Goal: Task Accomplishment & Management: Use online tool/utility

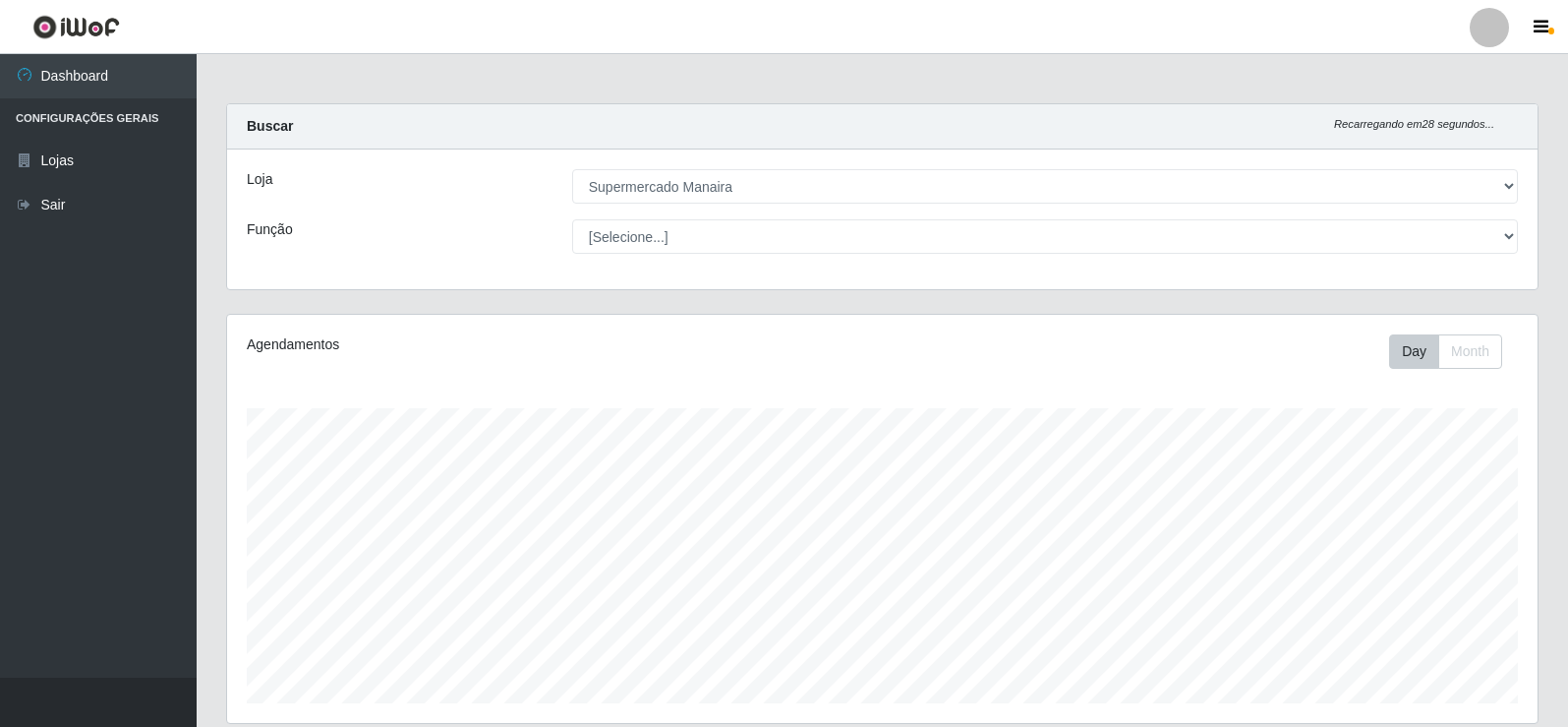
select select "443"
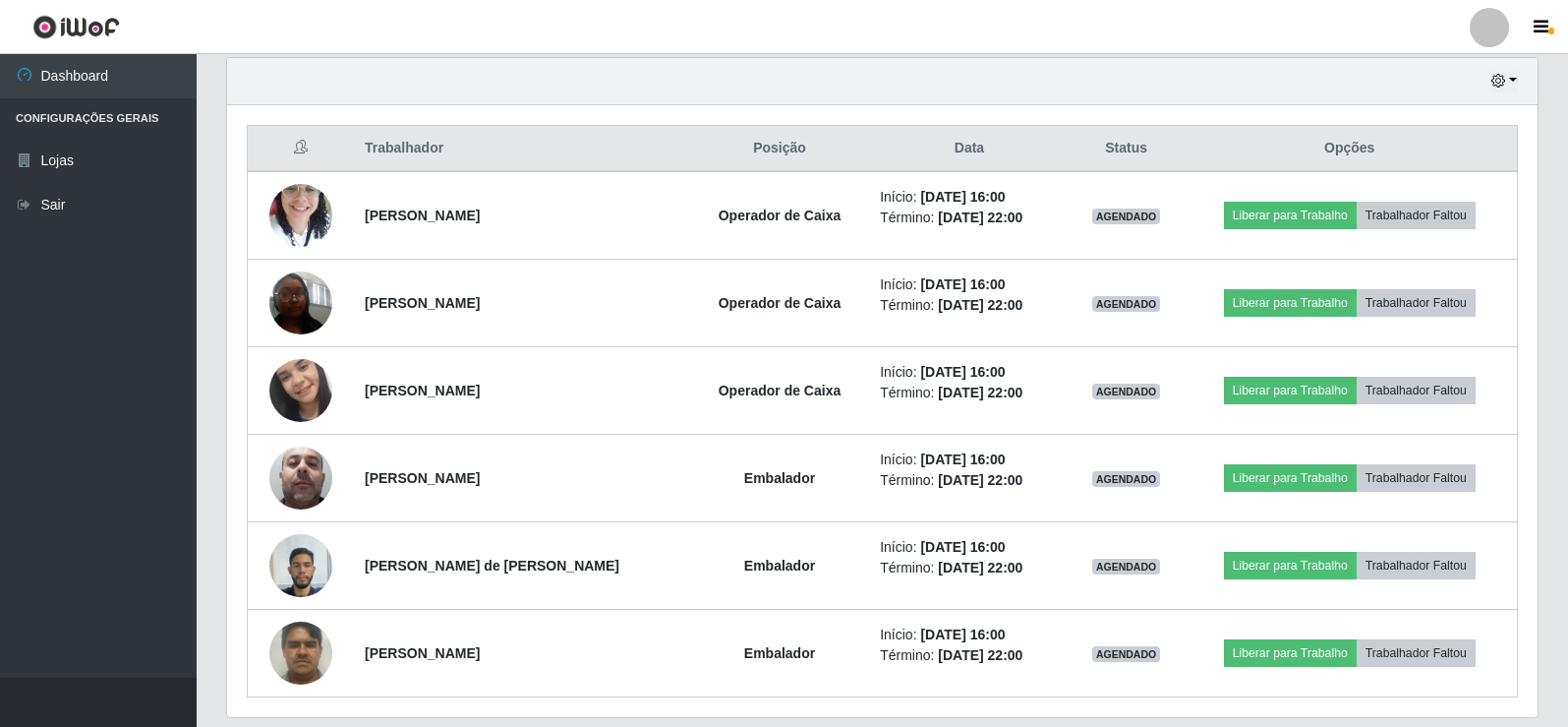
scroll to position [655, 0]
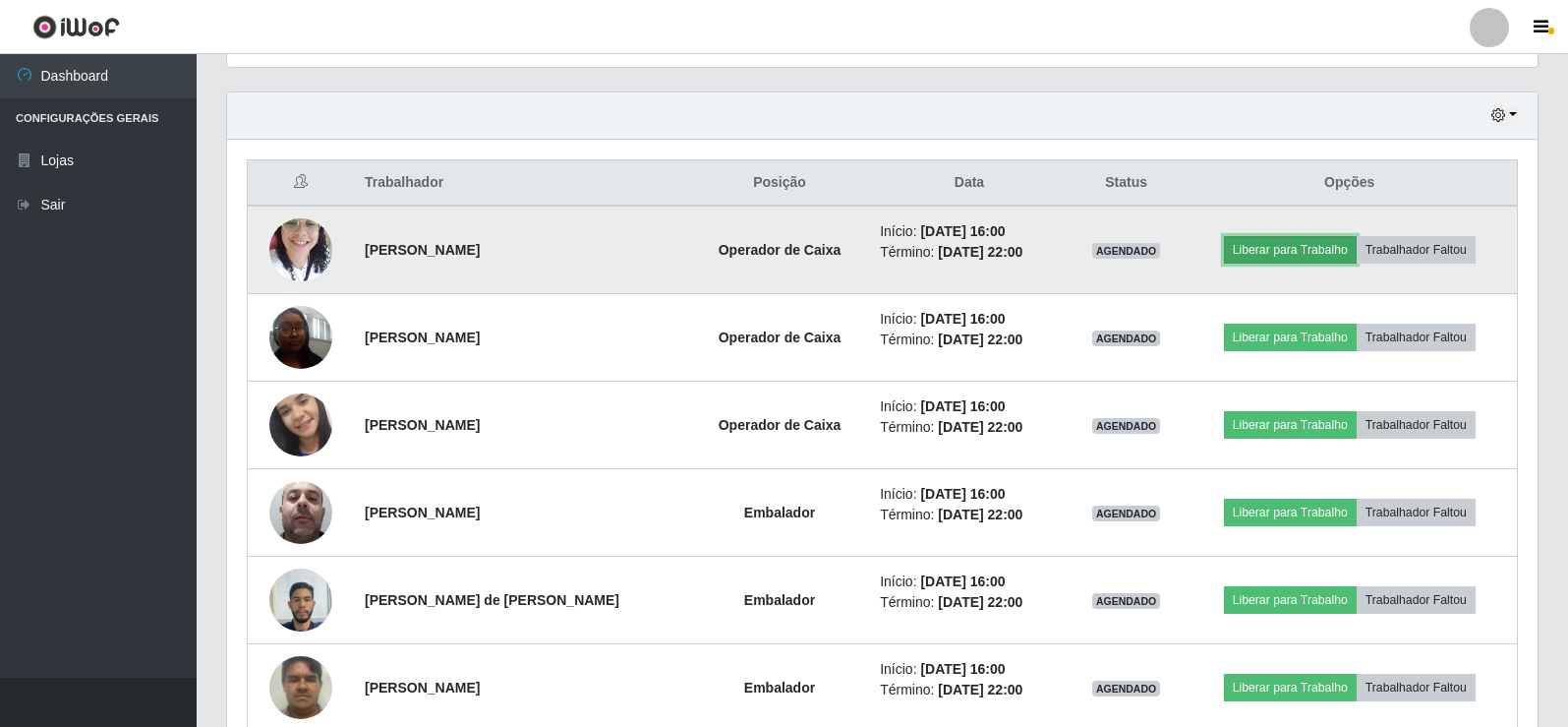
click at [1288, 245] on button "Liberar para Trabalho" at bounding box center [1290, 250] width 132 height 28
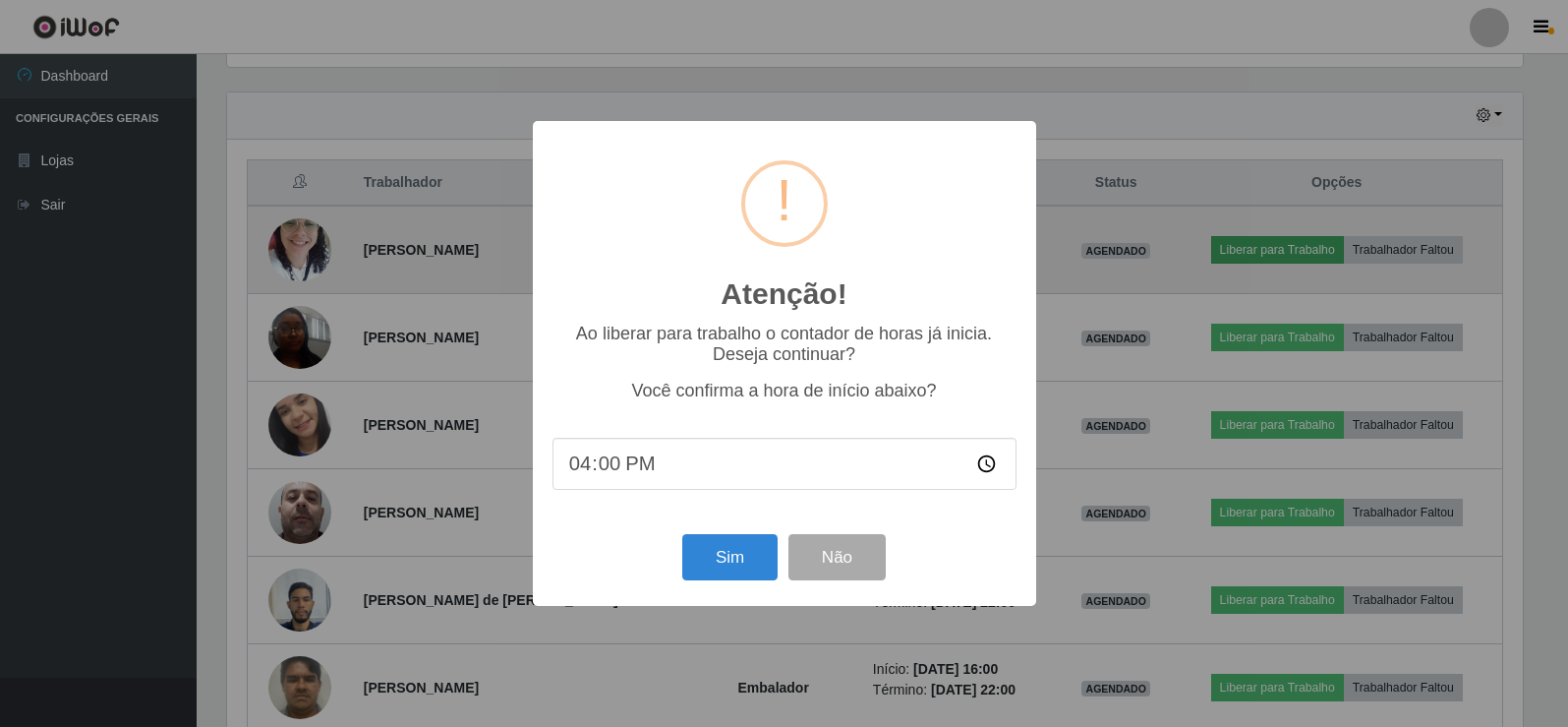
scroll to position [408, 1301]
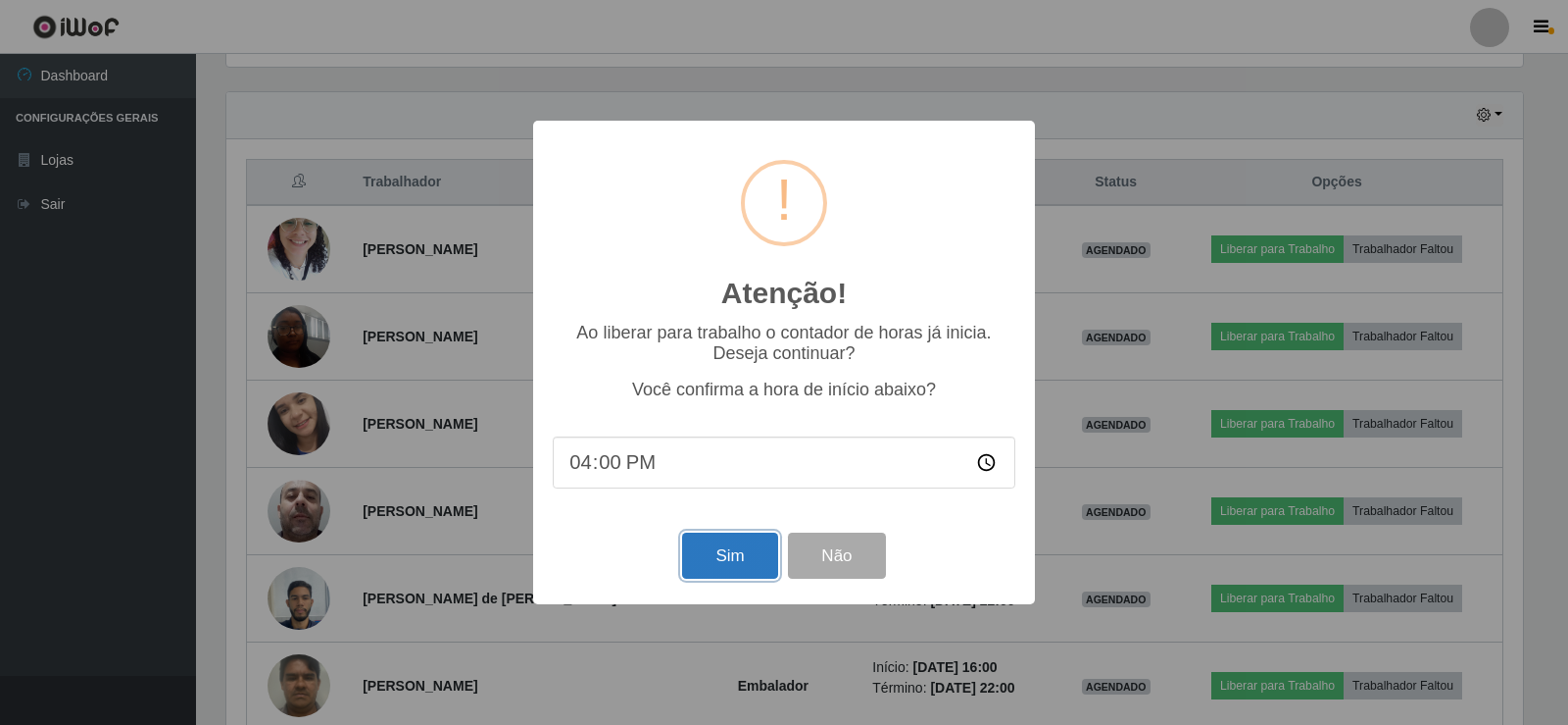
click at [727, 559] on button "Sim" at bounding box center [729, 555] width 95 height 46
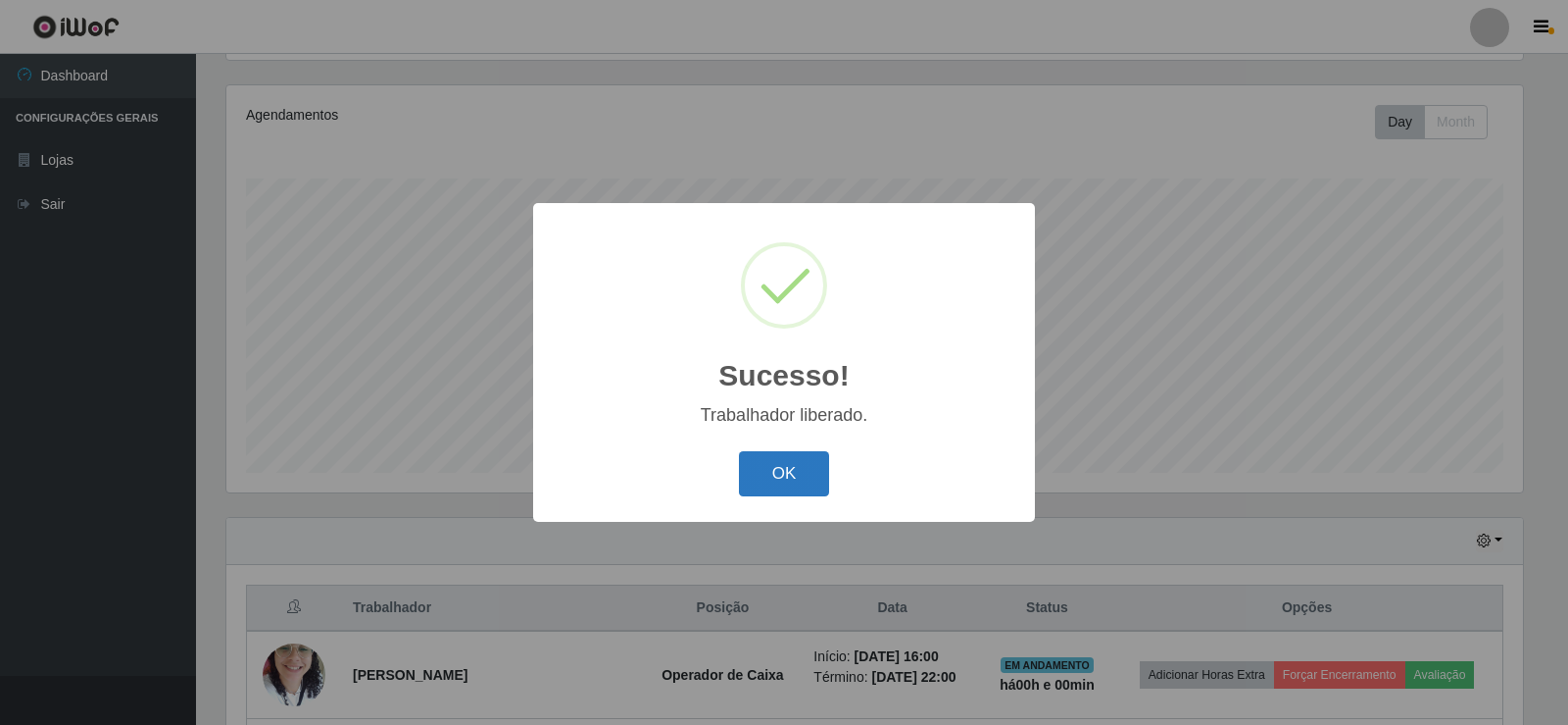
click at [788, 463] on button "OK" at bounding box center [784, 474] width 91 height 46
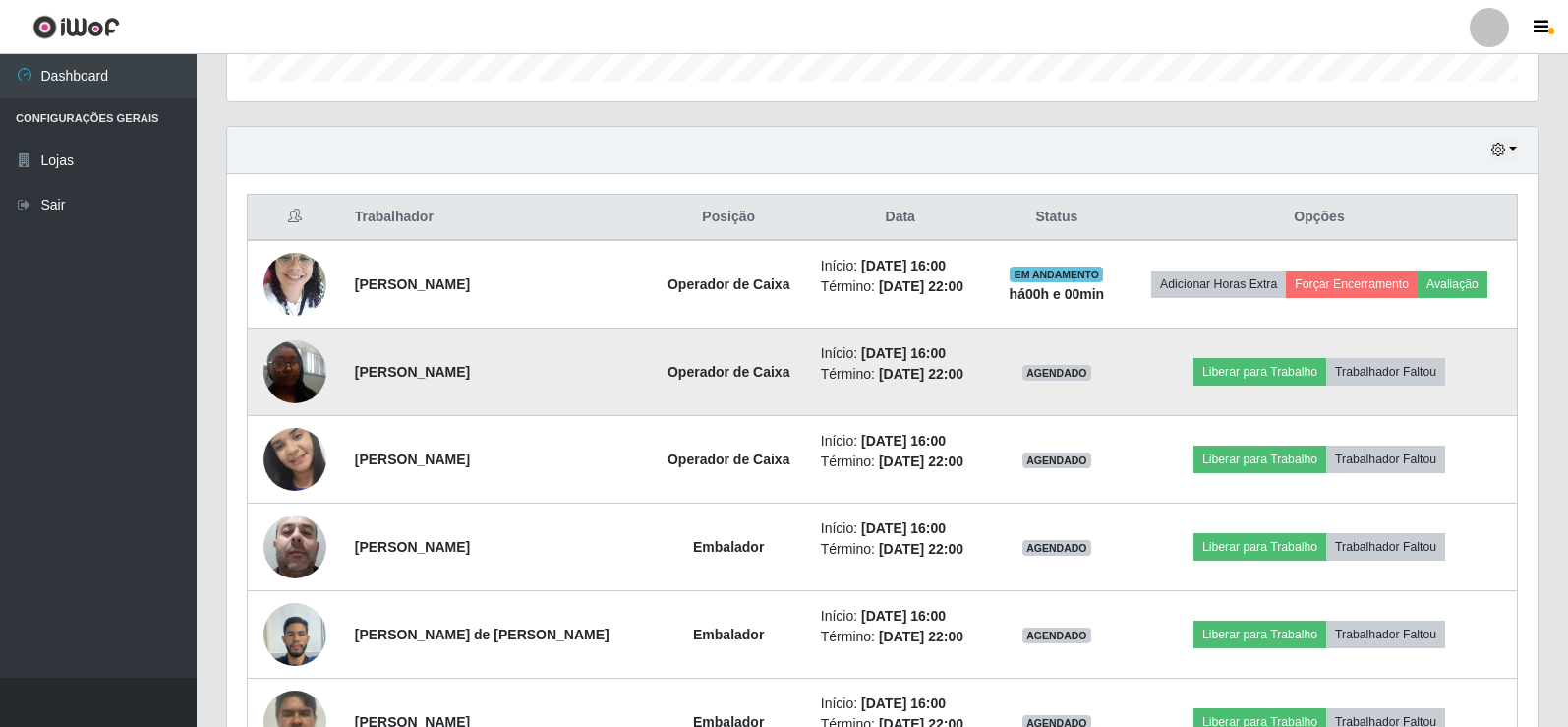
scroll to position [623, 0]
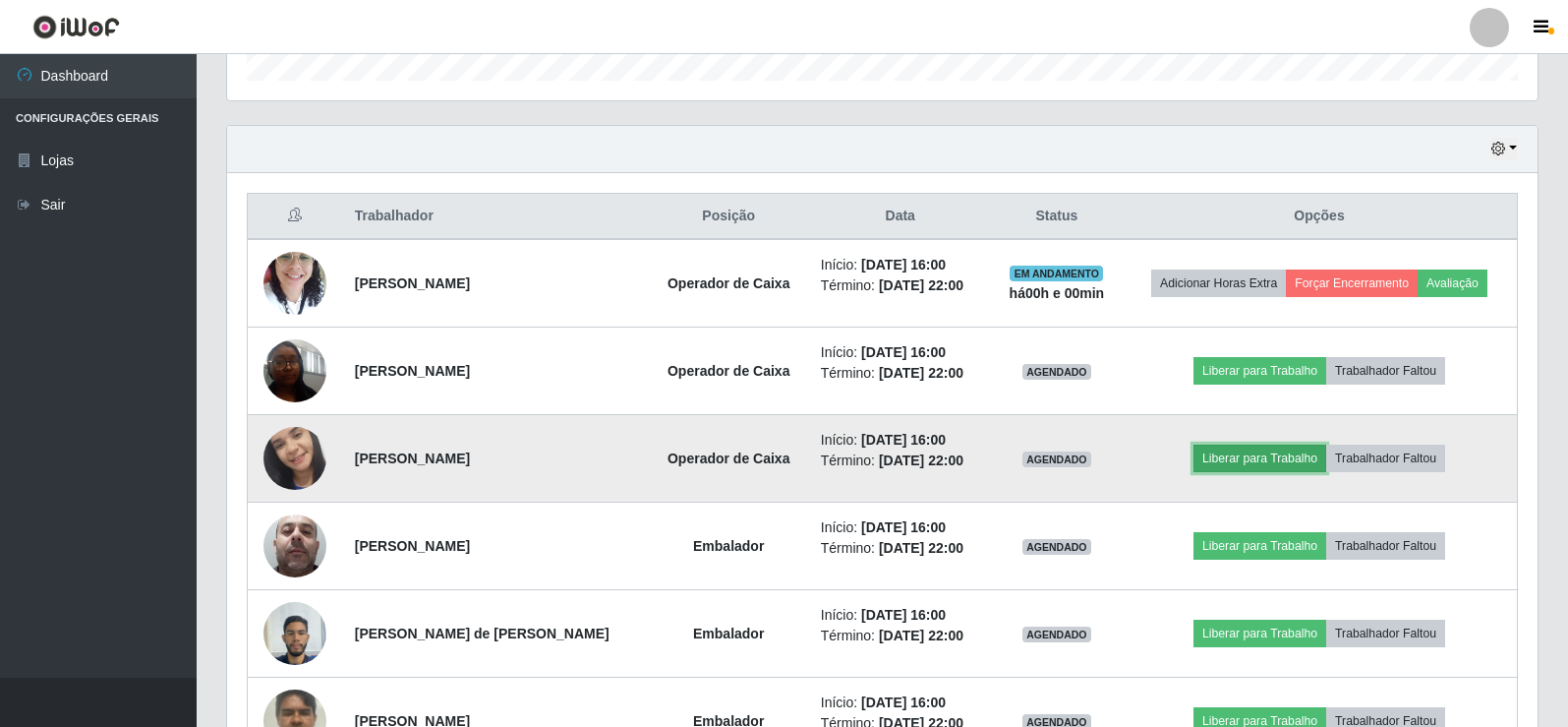
click at [1218, 452] on button "Liberar para Trabalho" at bounding box center [1259, 458] width 132 height 28
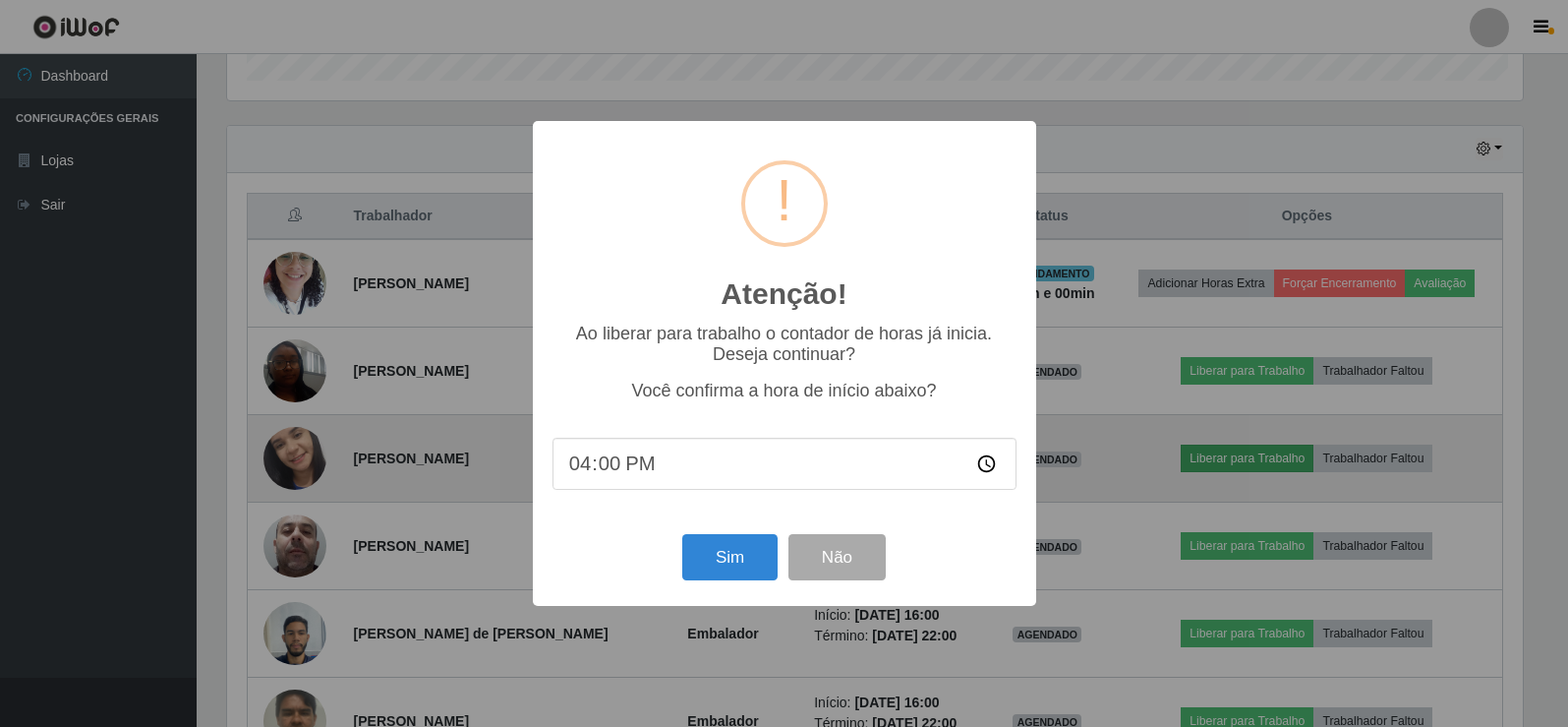
scroll to position [408, 1301]
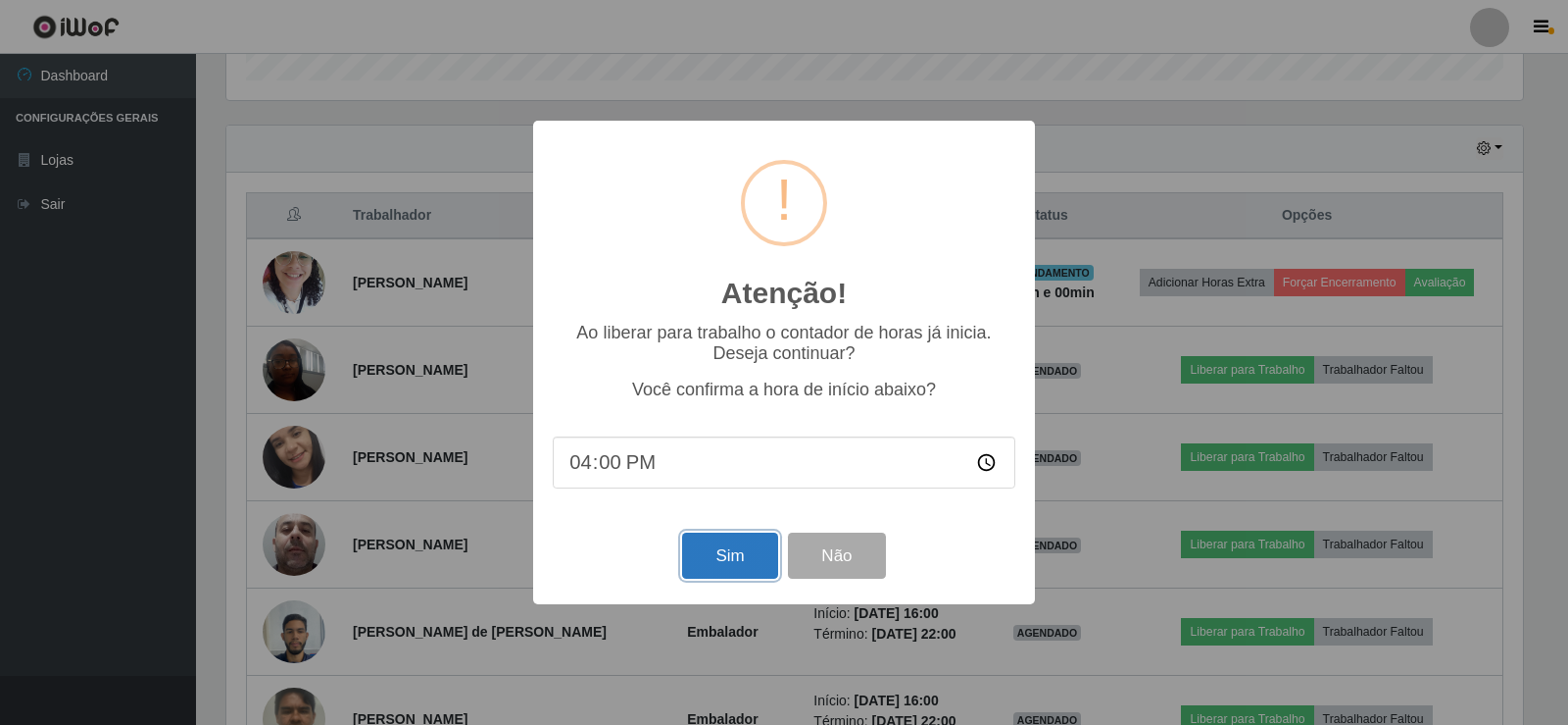
click at [713, 561] on button "Sim" at bounding box center [729, 555] width 95 height 46
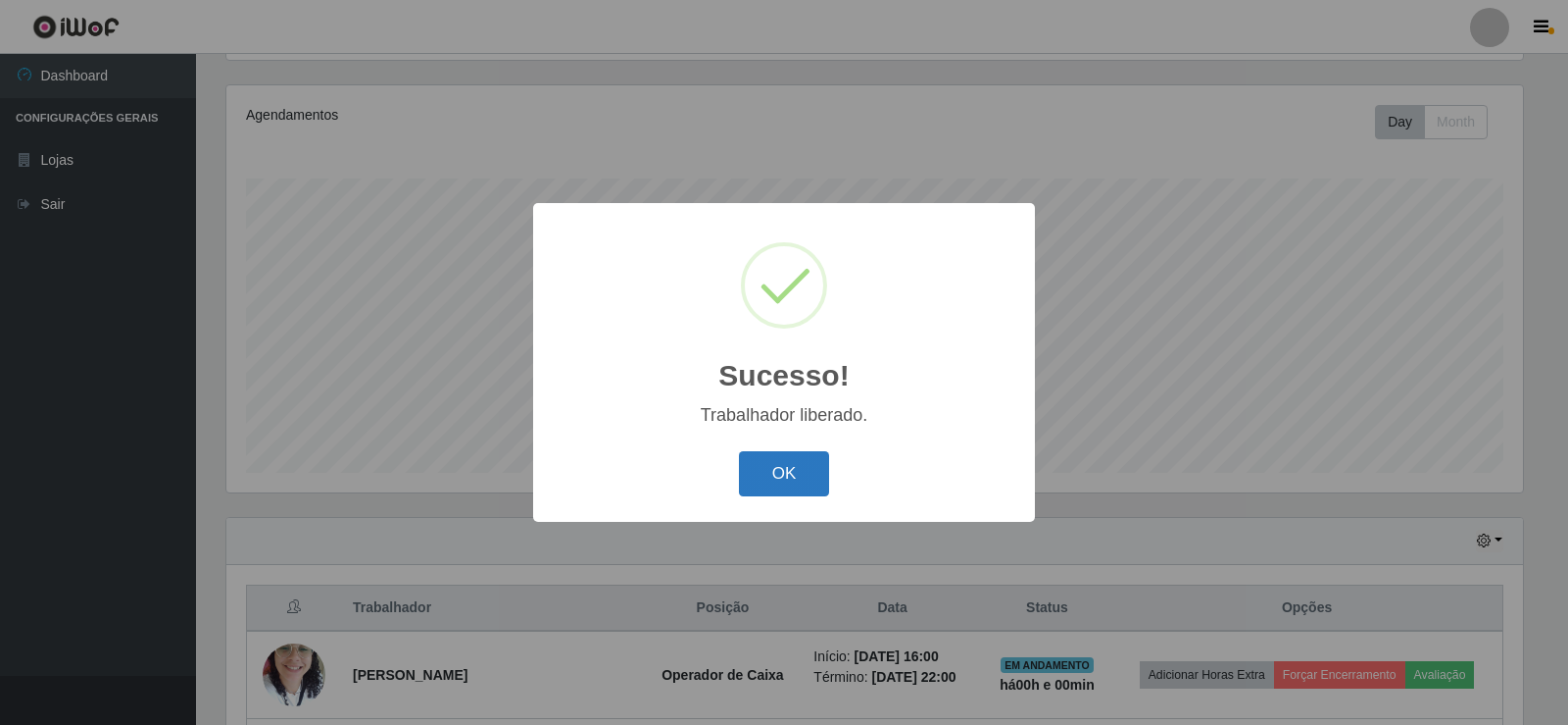
click at [767, 472] on button "OK" at bounding box center [784, 474] width 91 height 46
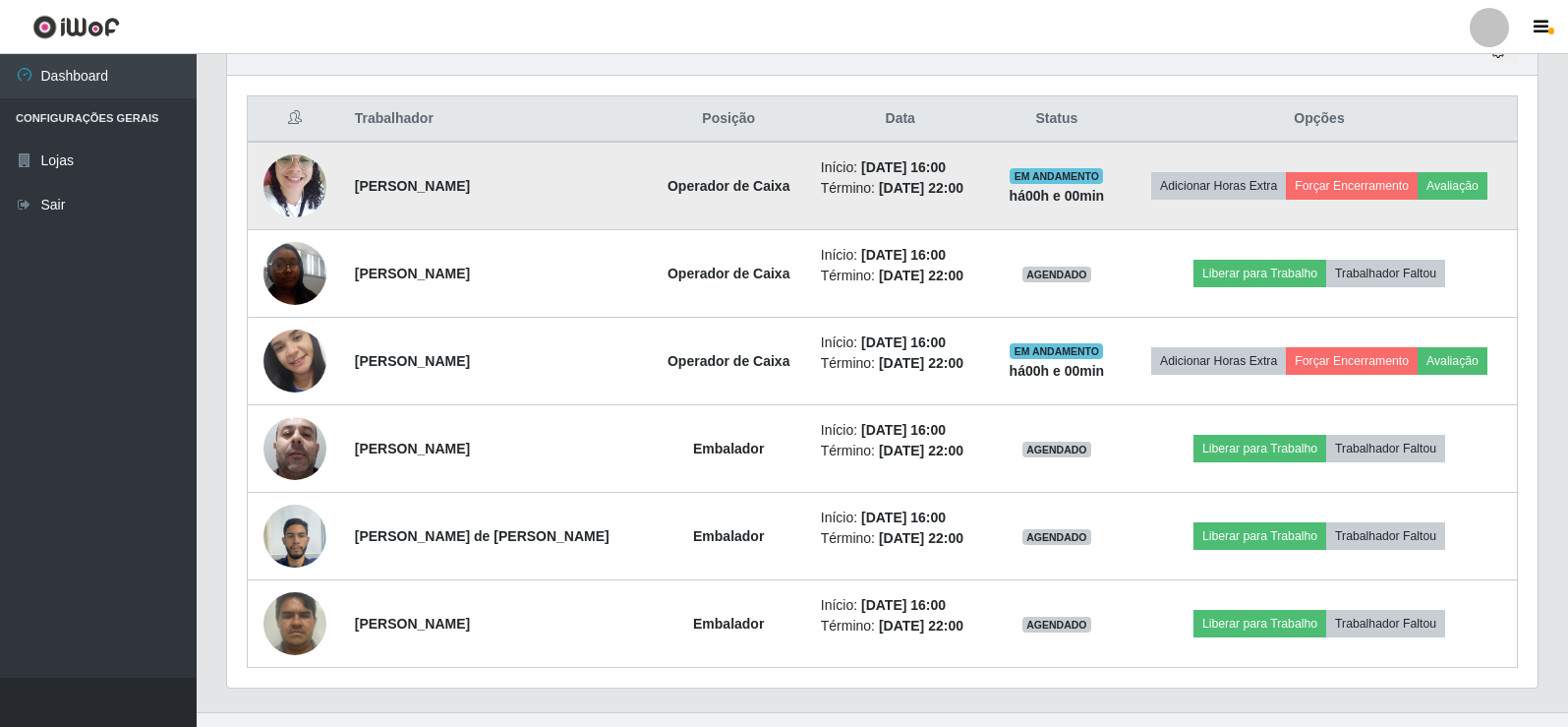
scroll to position [721, 0]
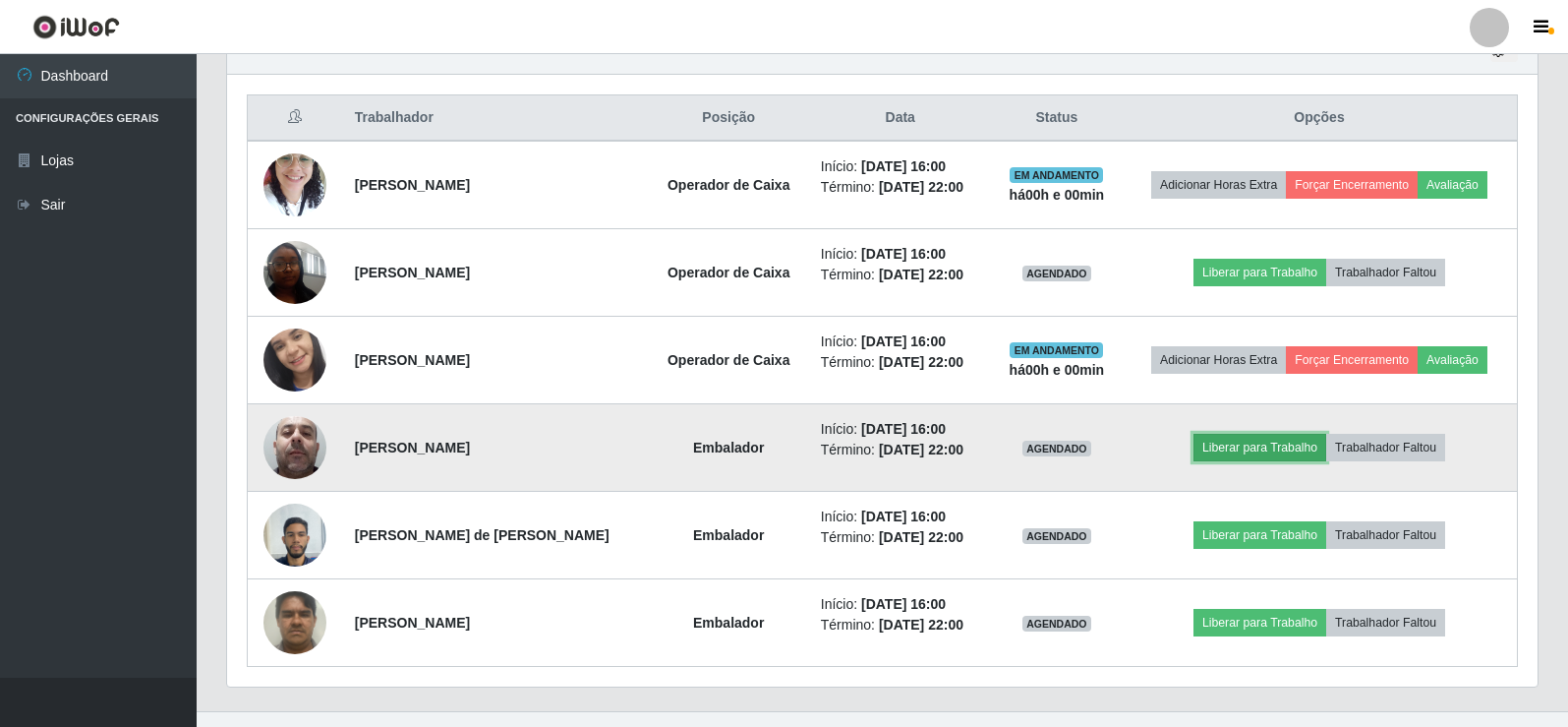
click at [1248, 444] on button "Liberar para Trabalho" at bounding box center [1259, 448] width 132 height 28
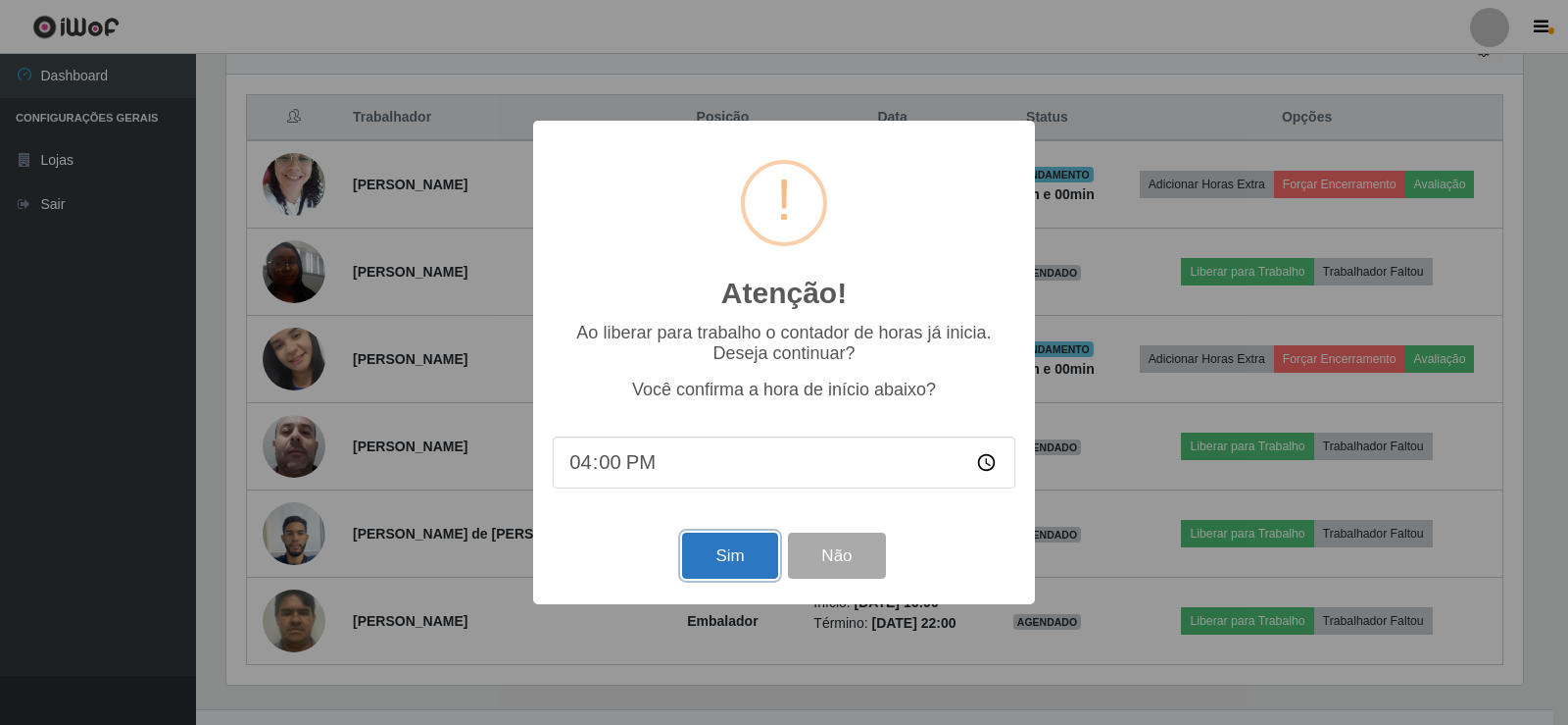
click at [738, 558] on button "Sim" at bounding box center [729, 555] width 95 height 46
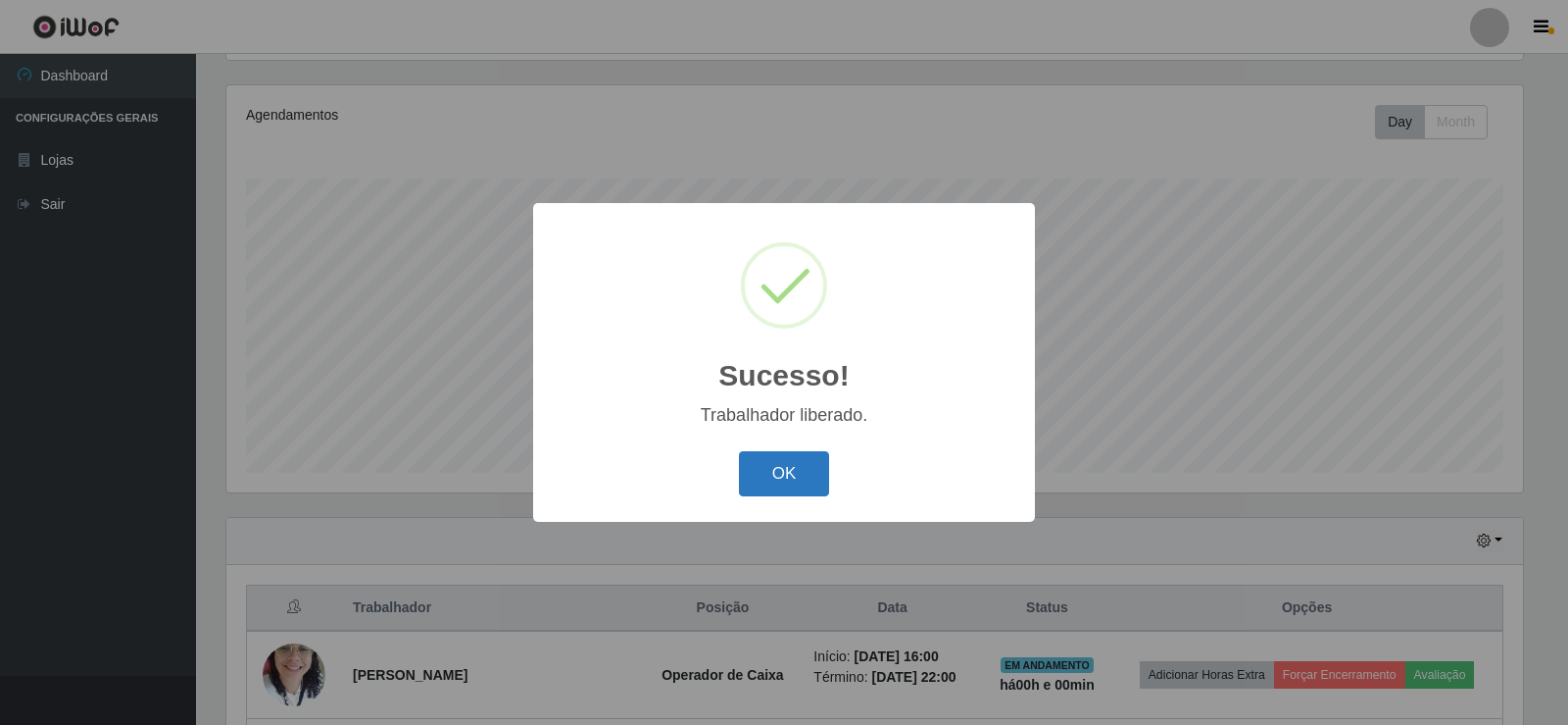
click at [788, 467] on button "OK" at bounding box center [784, 474] width 91 height 46
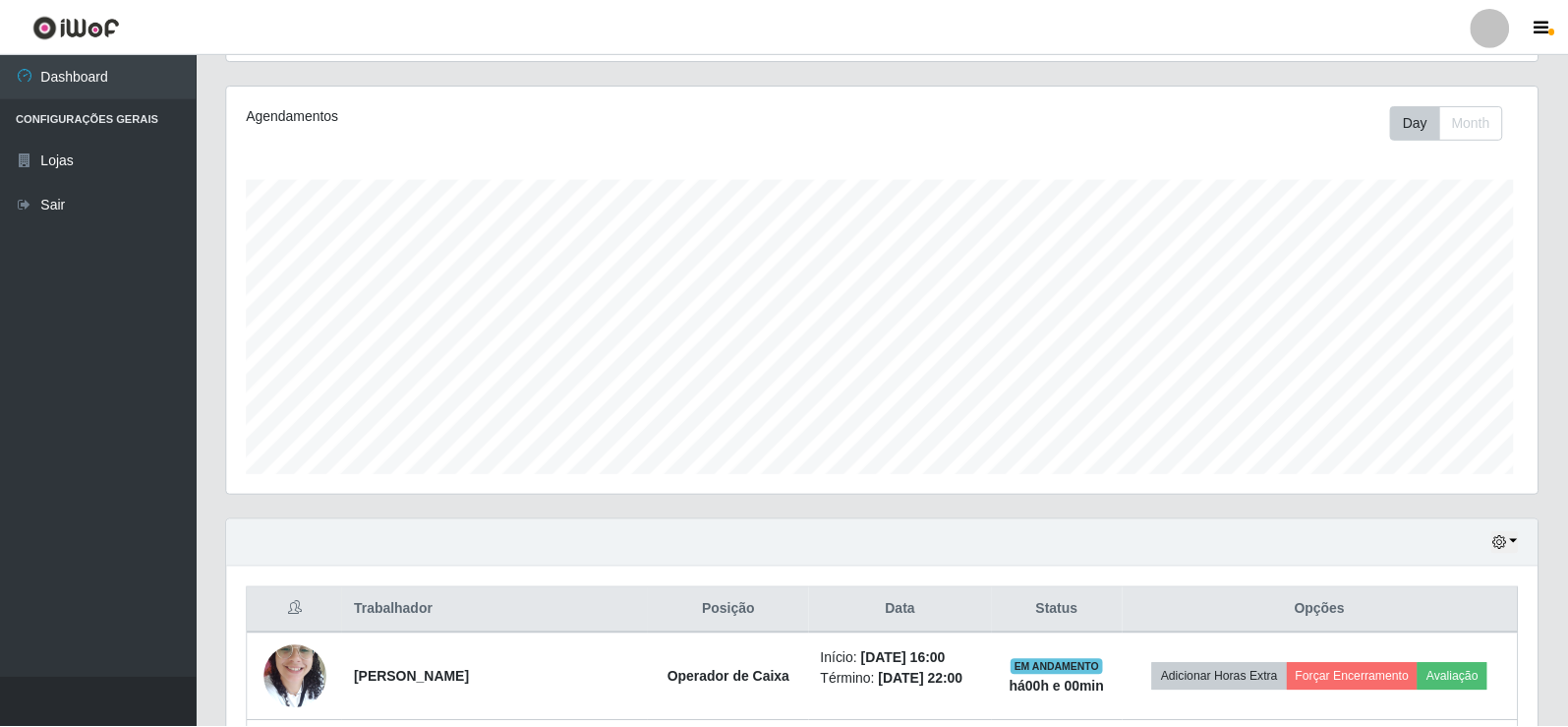
scroll to position [0, 0]
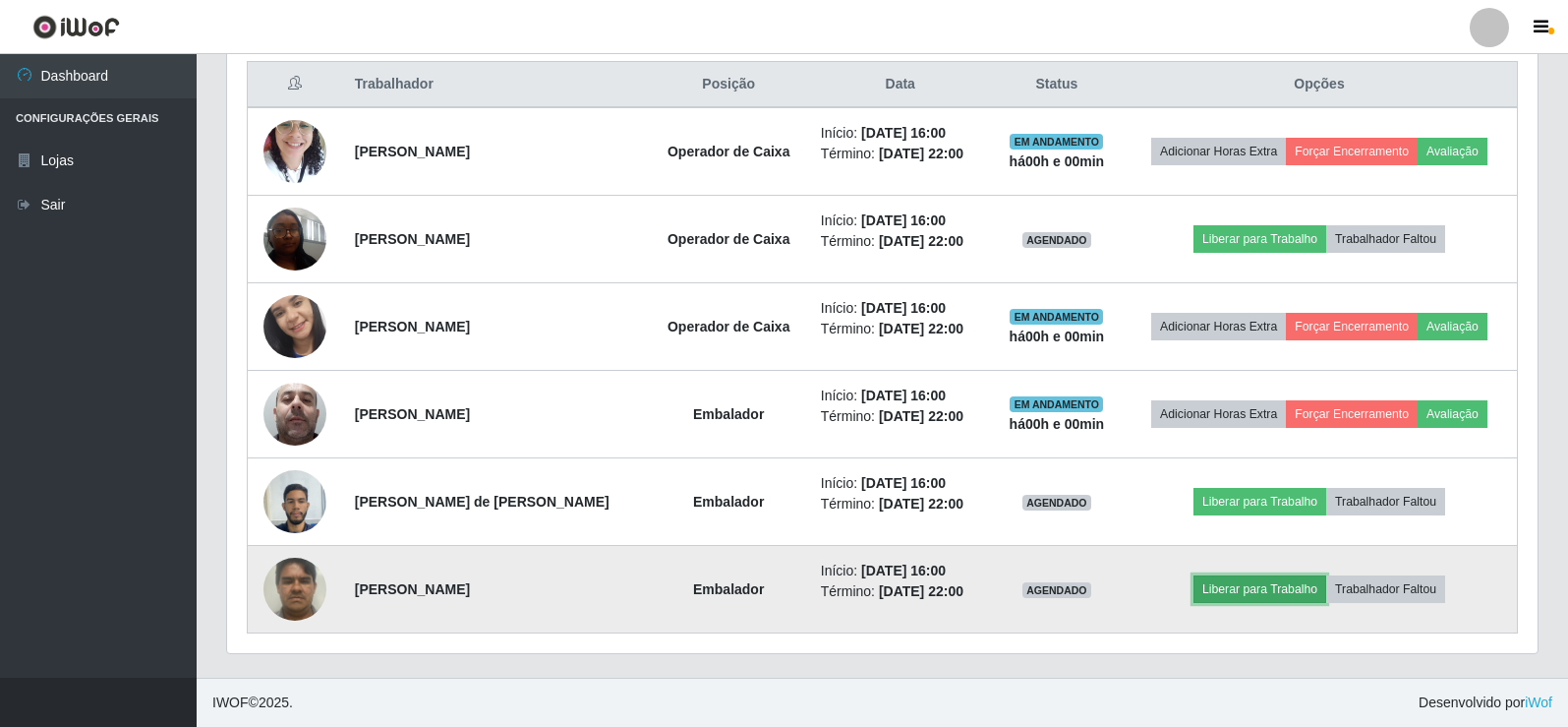
click at [1246, 576] on button "Liberar para Trabalho" at bounding box center [1259, 589] width 132 height 28
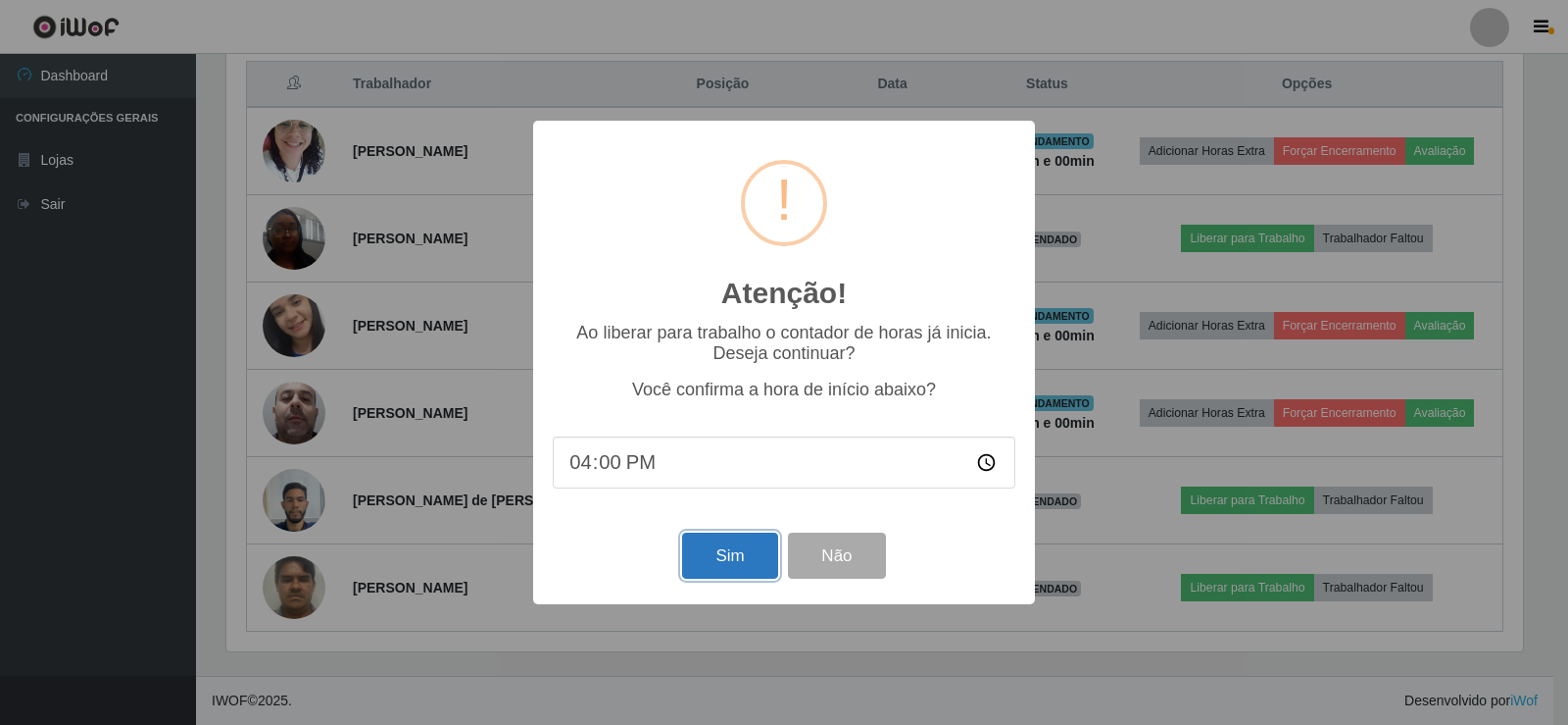
click at [726, 545] on button "Sim" at bounding box center [729, 555] width 95 height 46
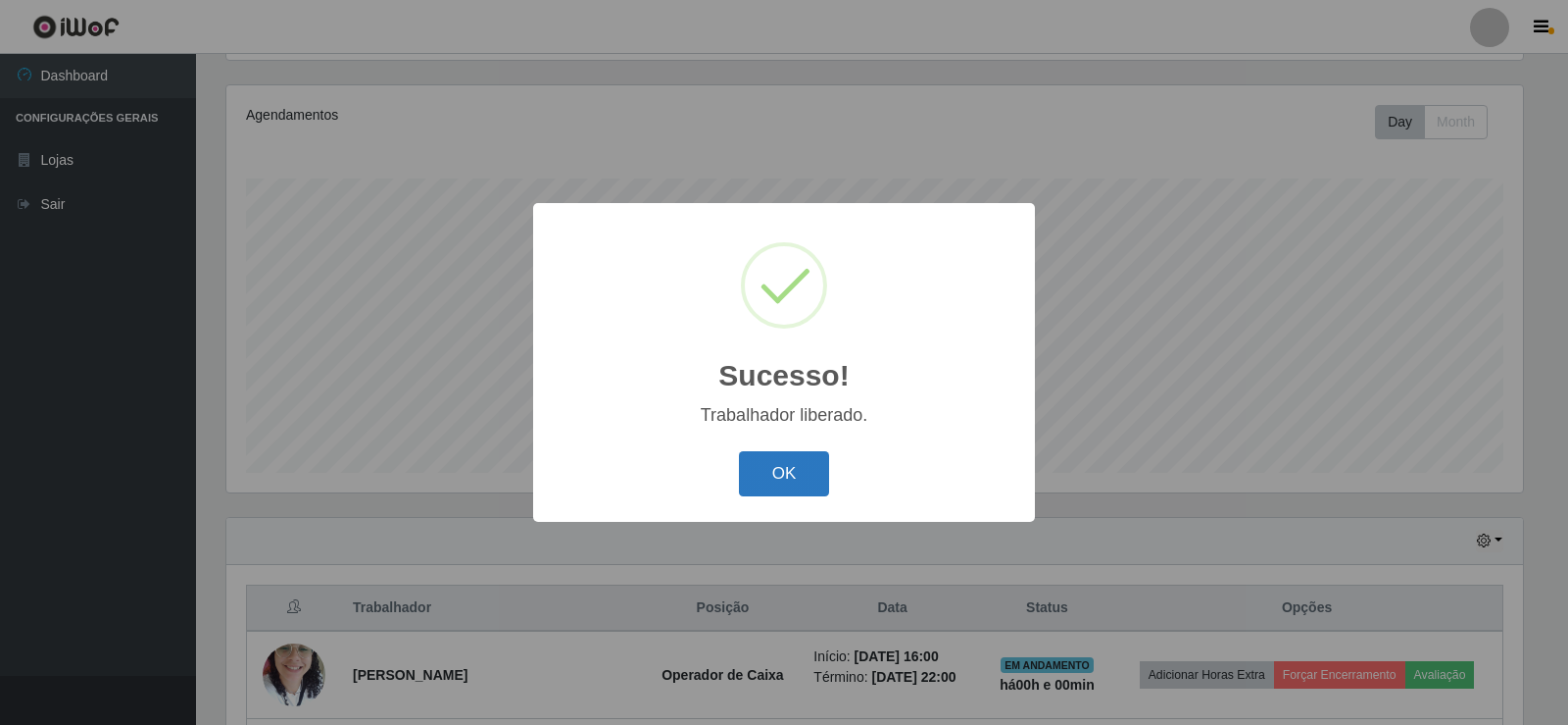
click at [781, 479] on button "OK" at bounding box center [784, 474] width 91 height 46
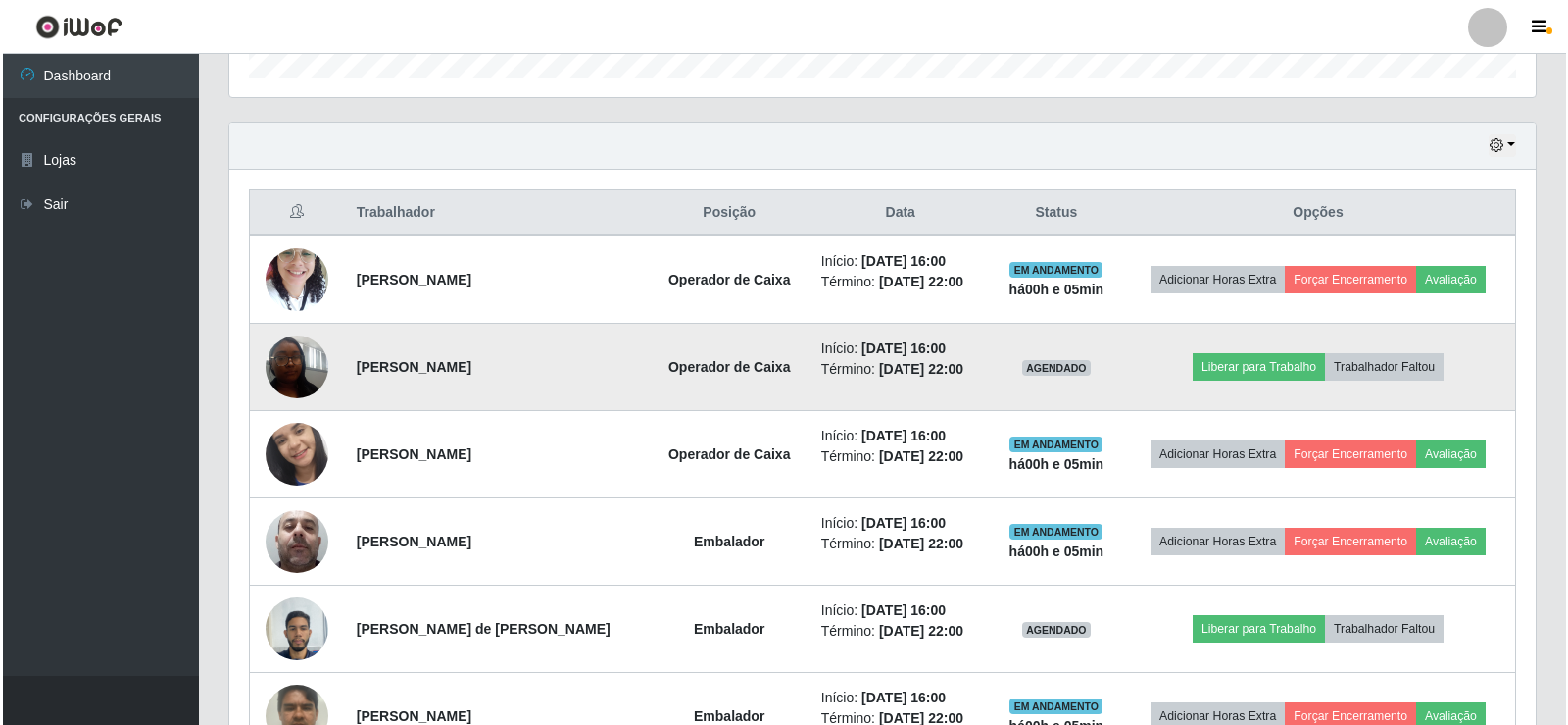
scroll to position [588, 0]
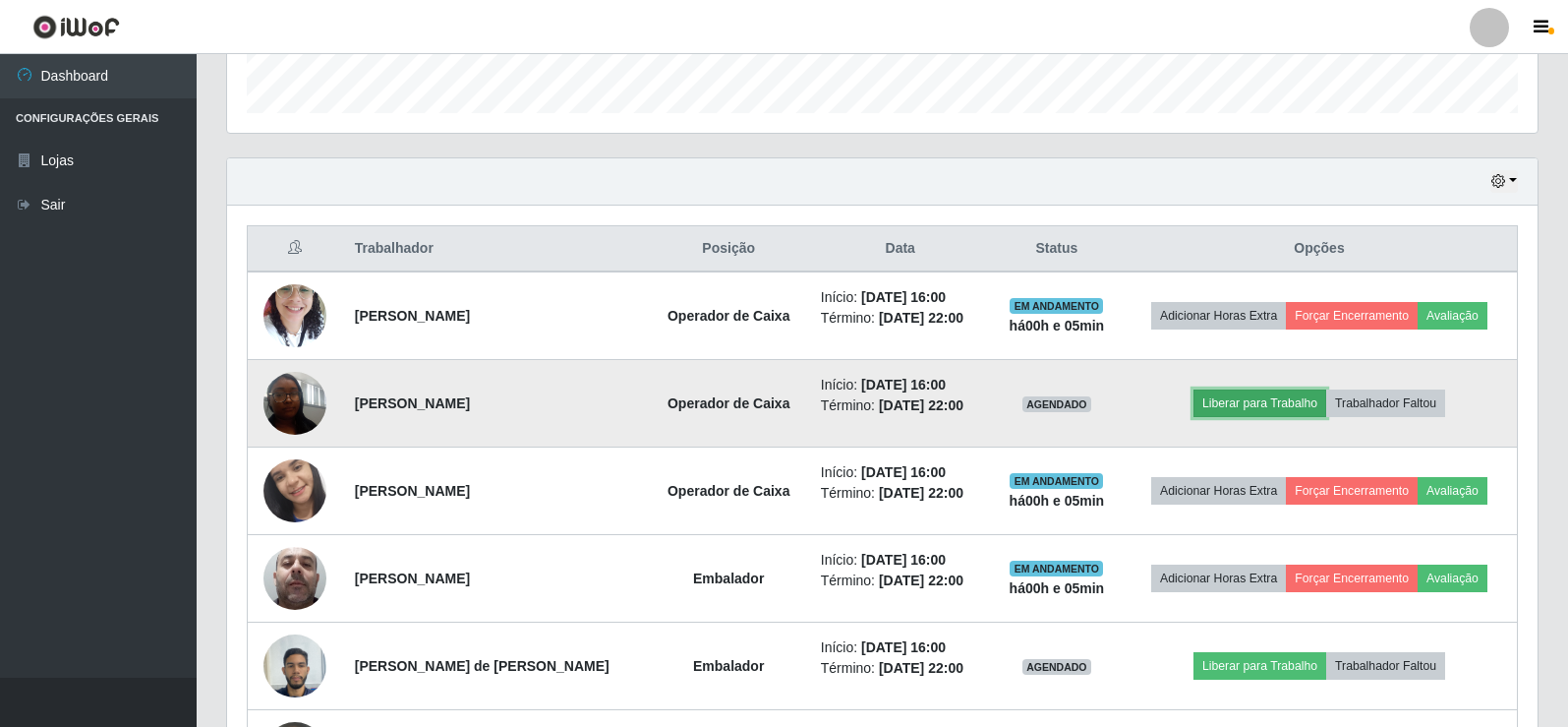
click at [1237, 394] on button "Liberar para Trabalho" at bounding box center [1259, 404] width 132 height 28
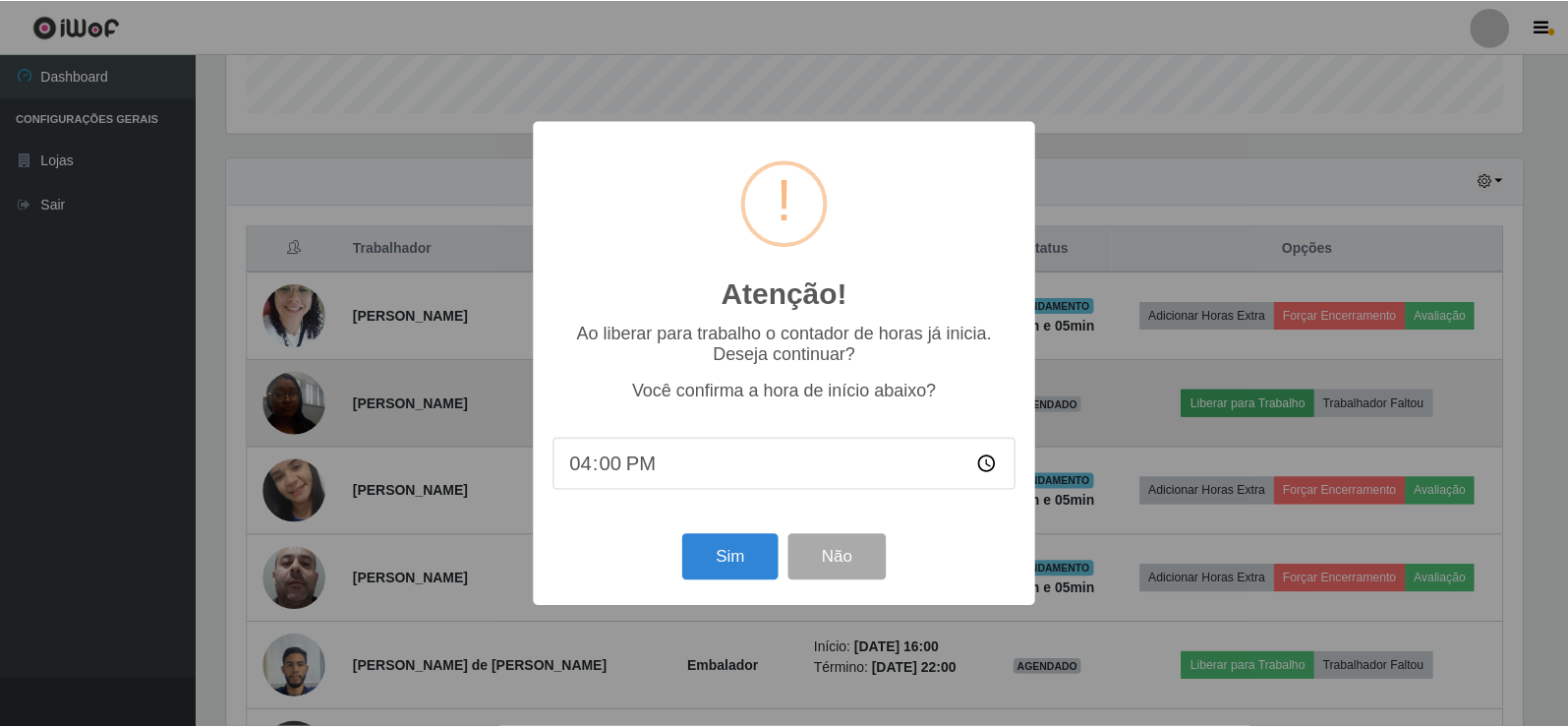
scroll to position [408, 1301]
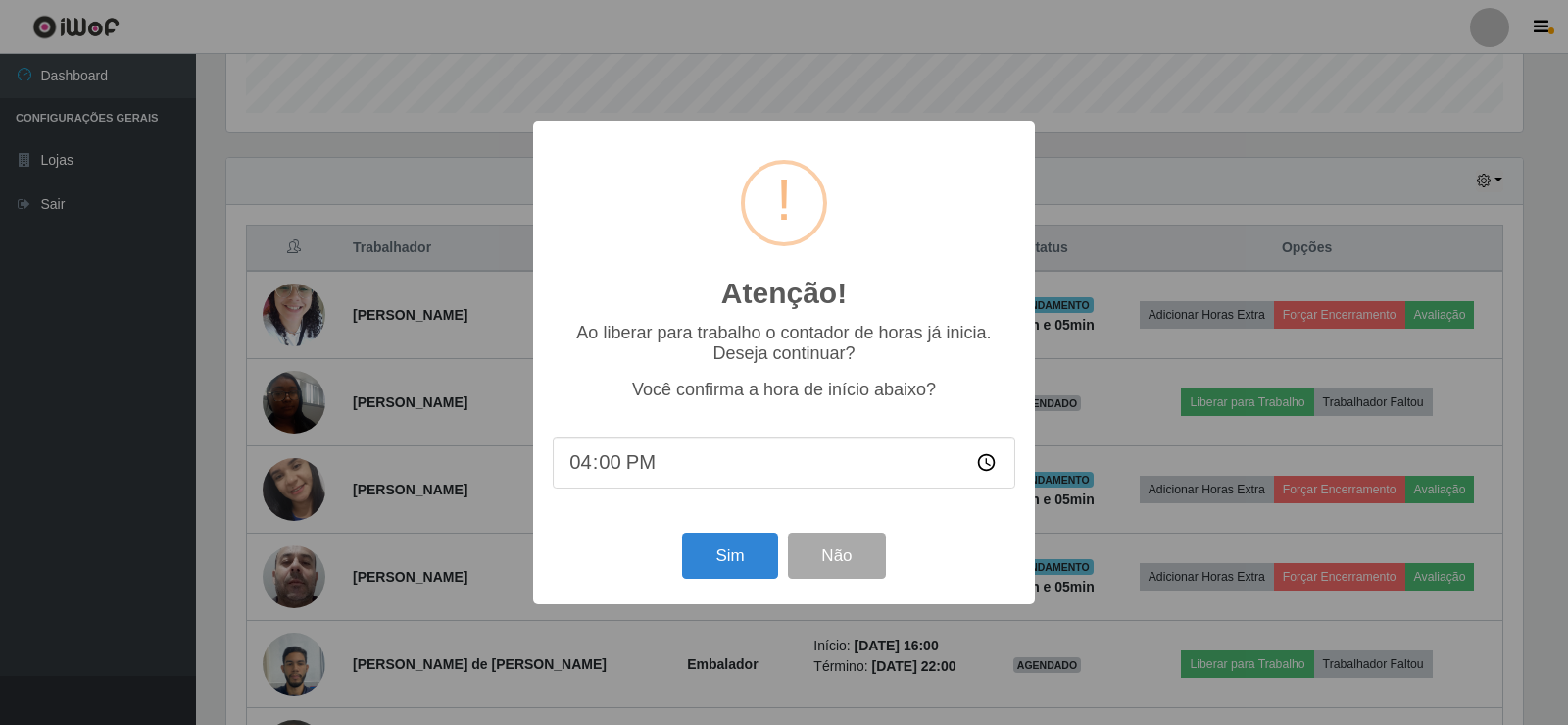
click at [607, 467] on input "16:00" at bounding box center [784, 462] width 463 height 52
type input "16:07"
click at [738, 569] on button "Sim" at bounding box center [729, 555] width 95 height 46
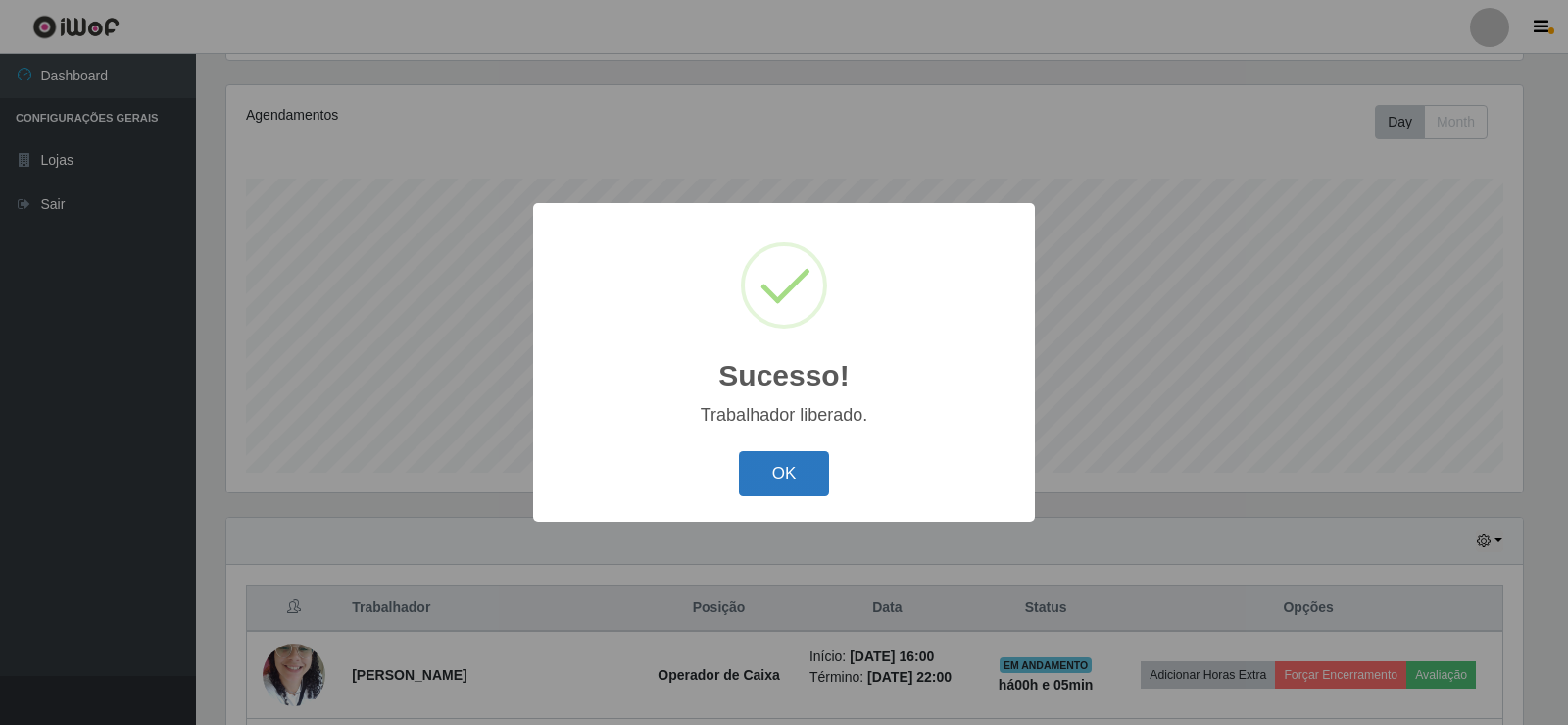
click at [778, 475] on button "OK" at bounding box center [784, 474] width 91 height 46
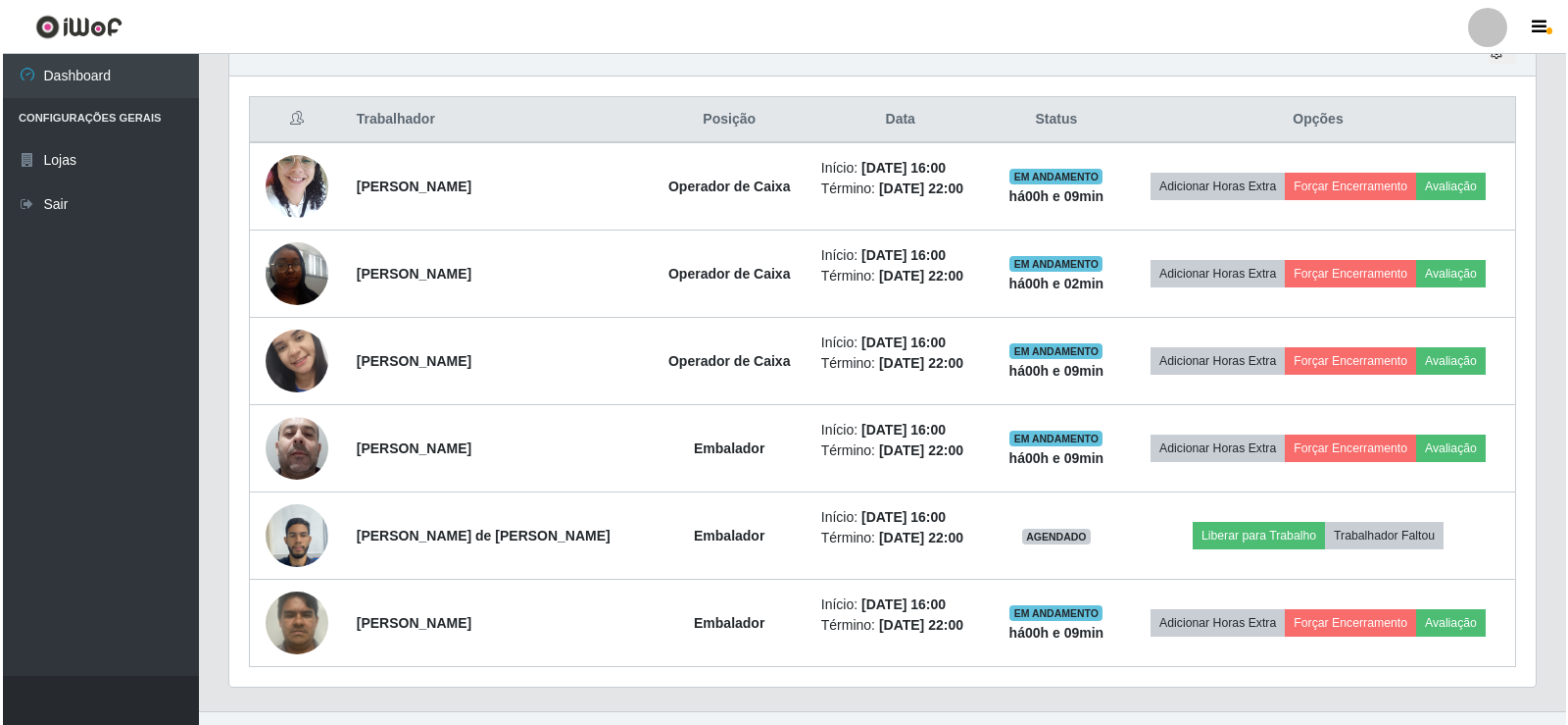
scroll to position [752, 0]
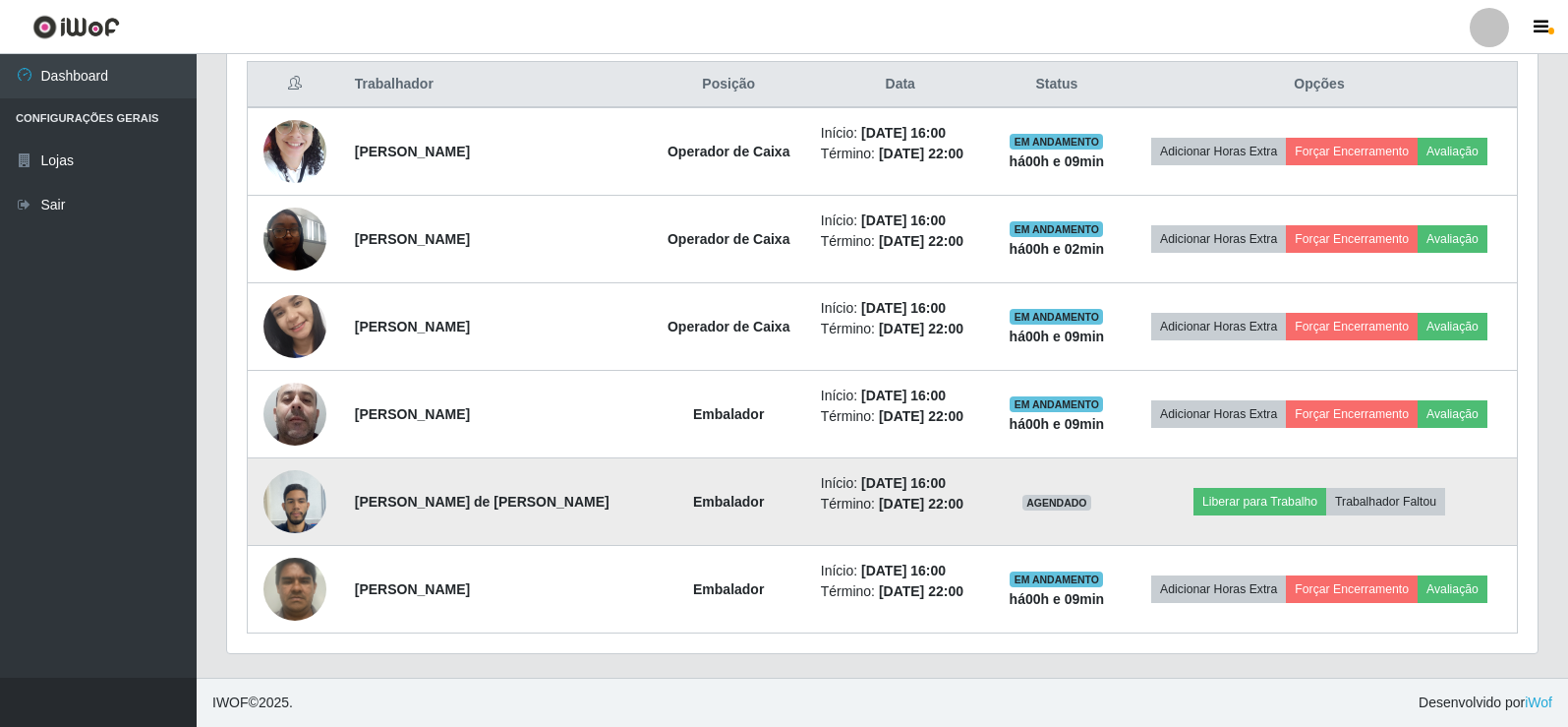
click at [293, 509] on img at bounding box center [294, 501] width 63 height 84
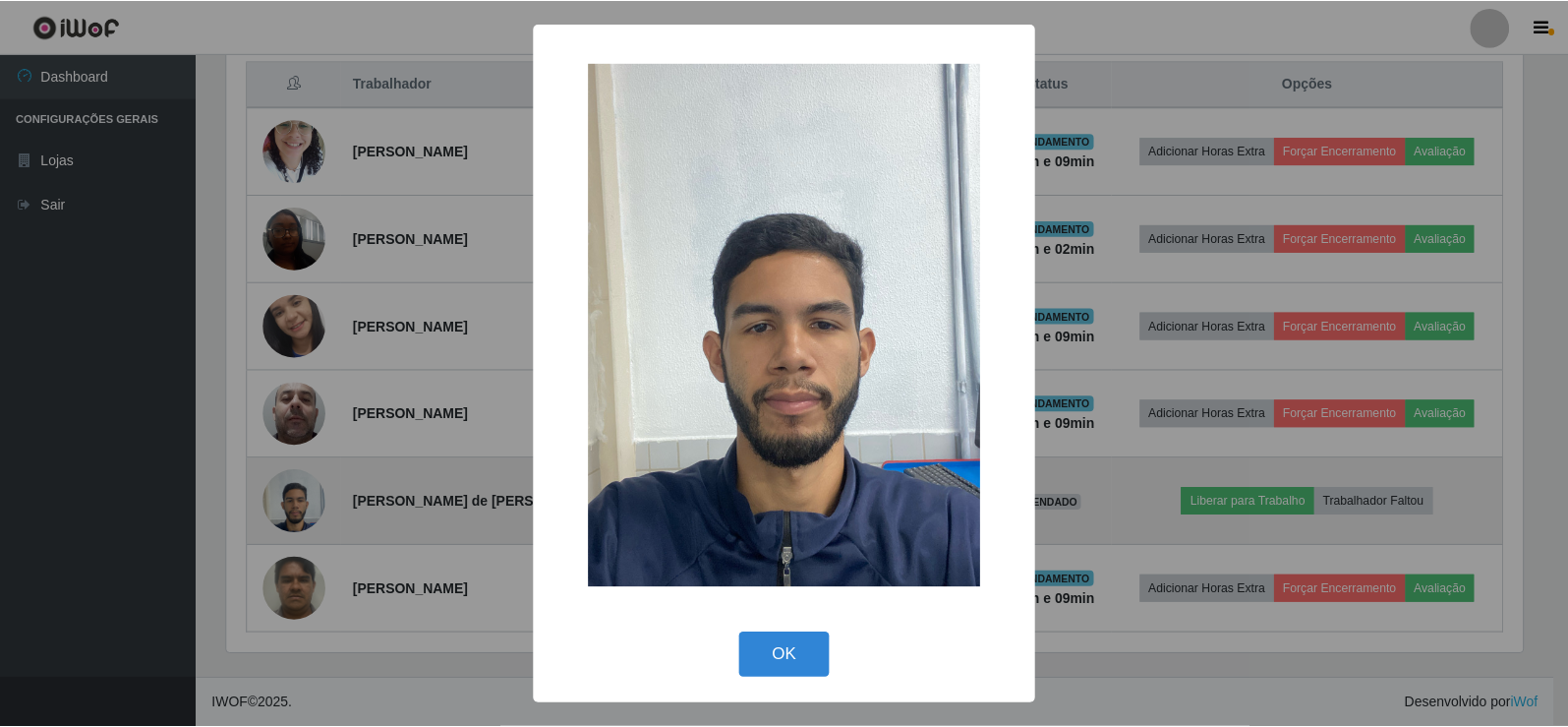
scroll to position [408, 1301]
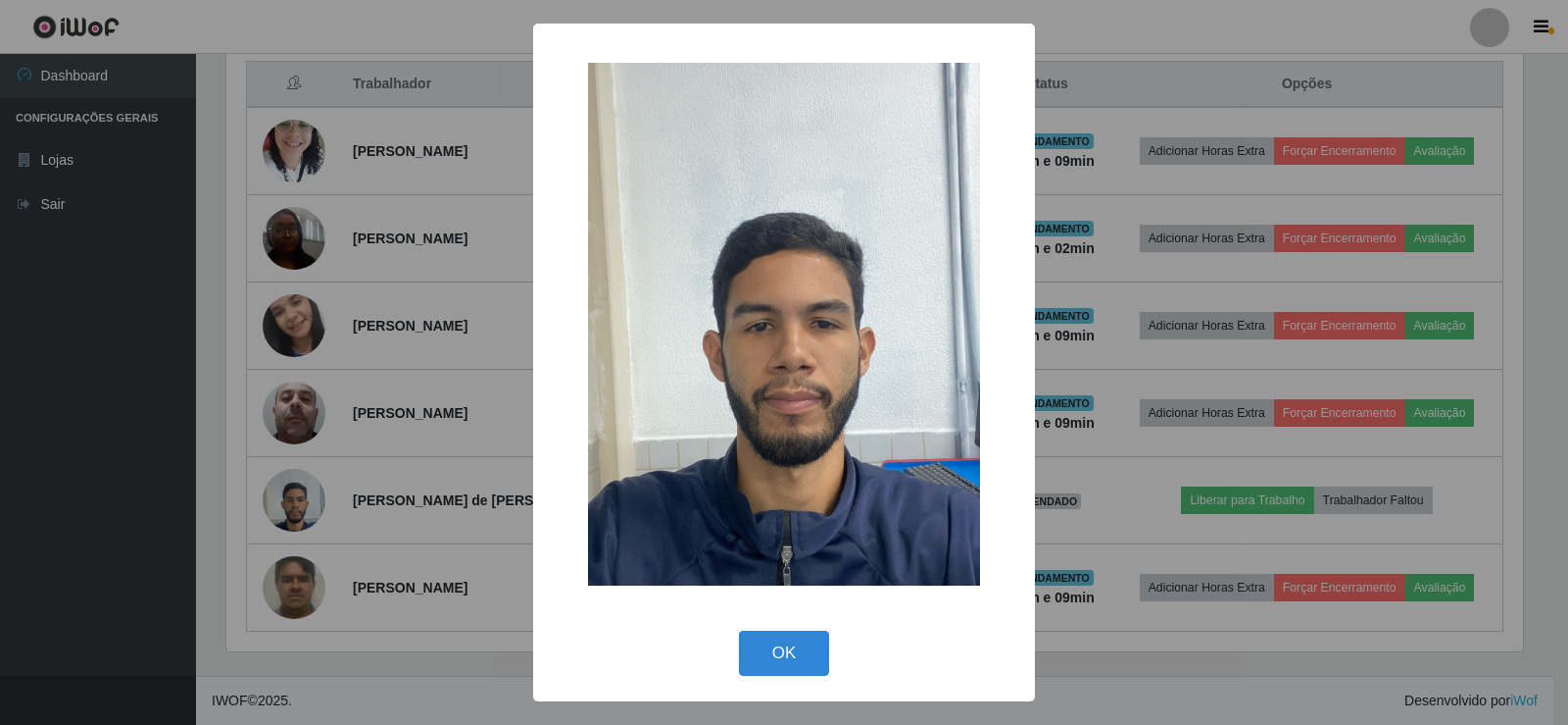
click at [432, 465] on div "× OK Cancel" at bounding box center [784, 362] width 1568 height 725
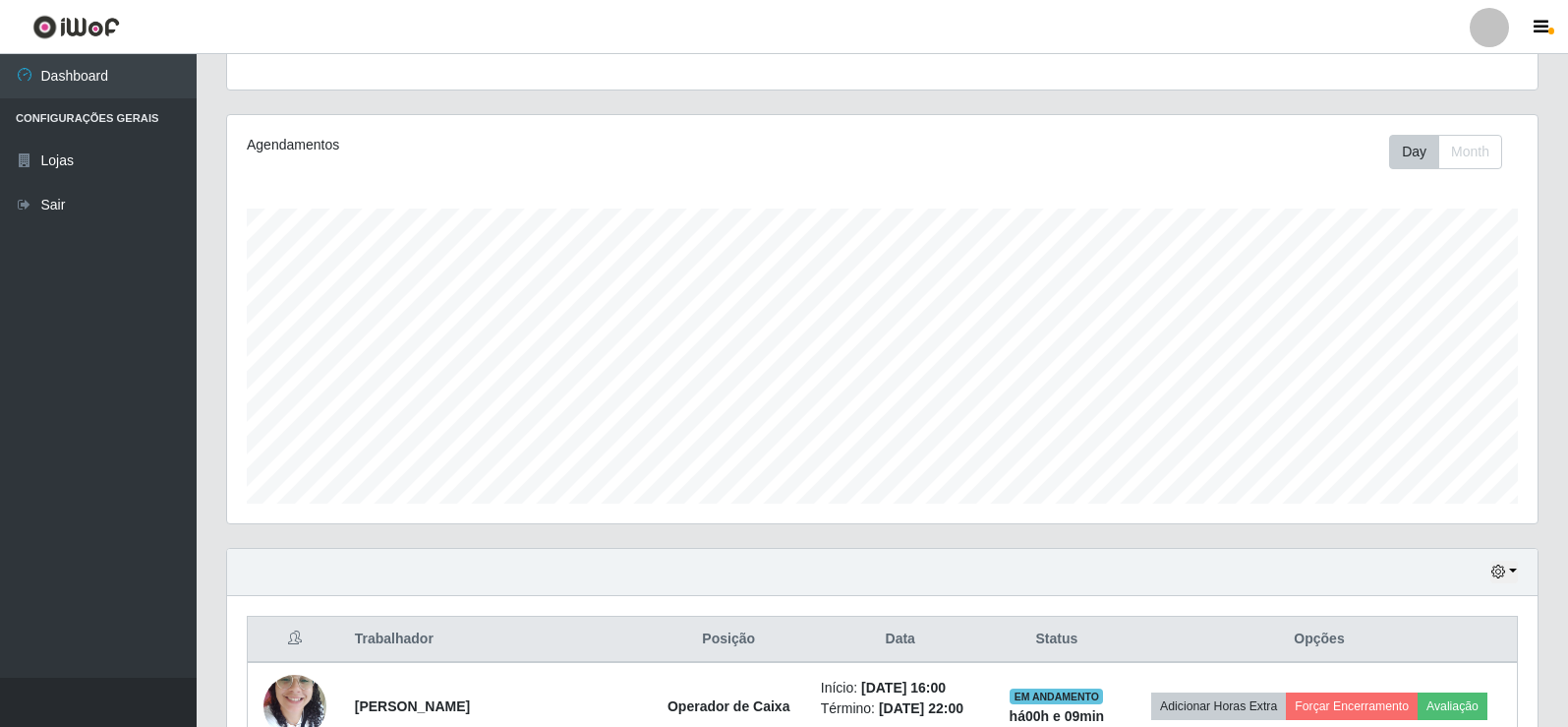
scroll to position [164, 0]
